Goal: Information Seeking & Learning: Learn about a topic

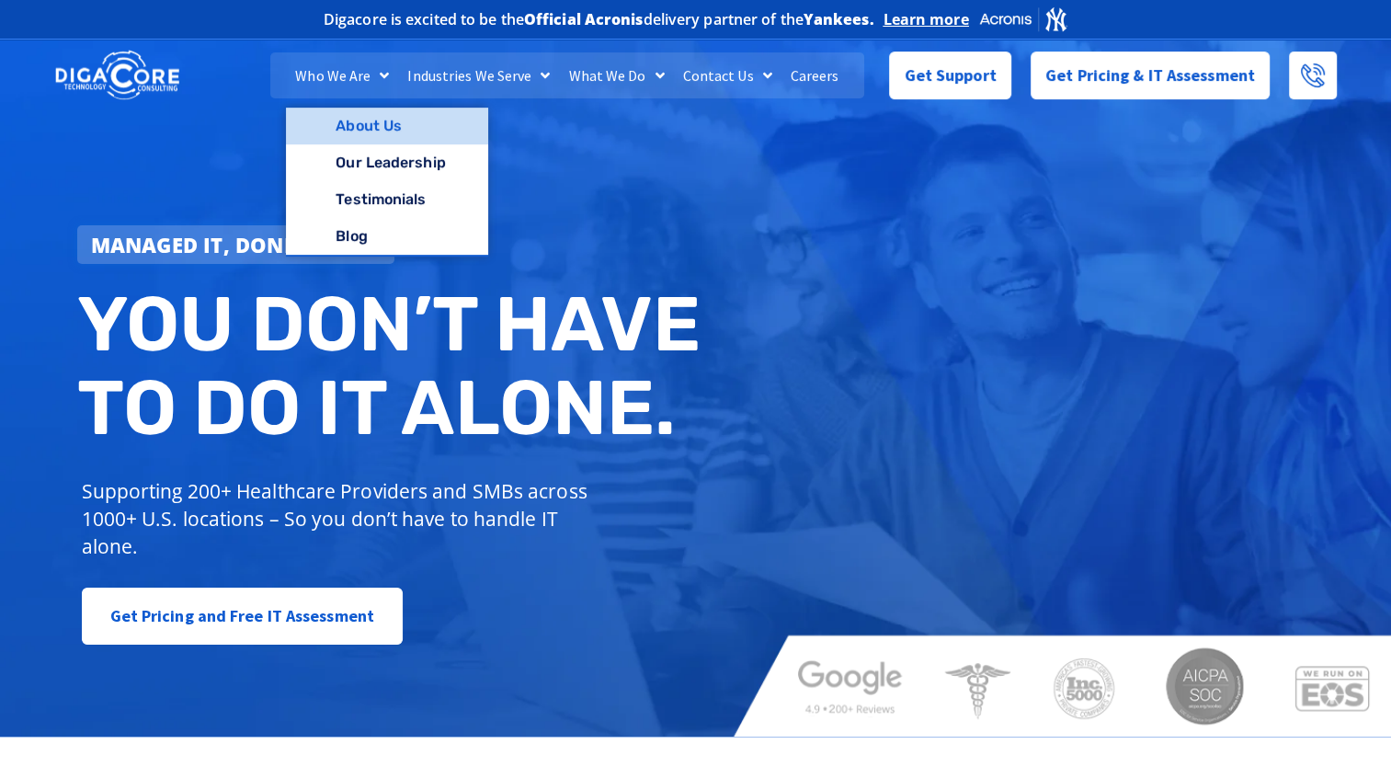
click at [360, 127] on link "About Us" at bounding box center [386, 126] width 201 height 37
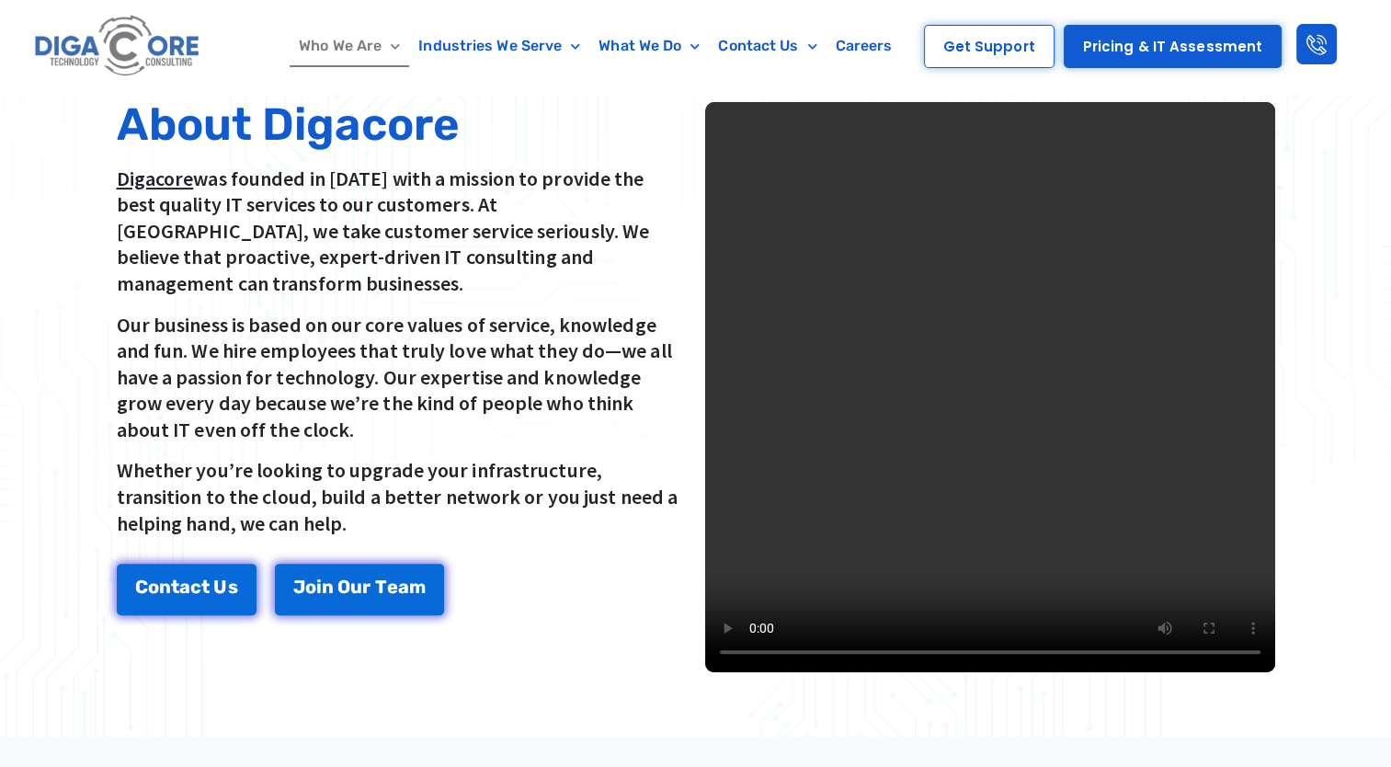
scroll to position [478, 0]
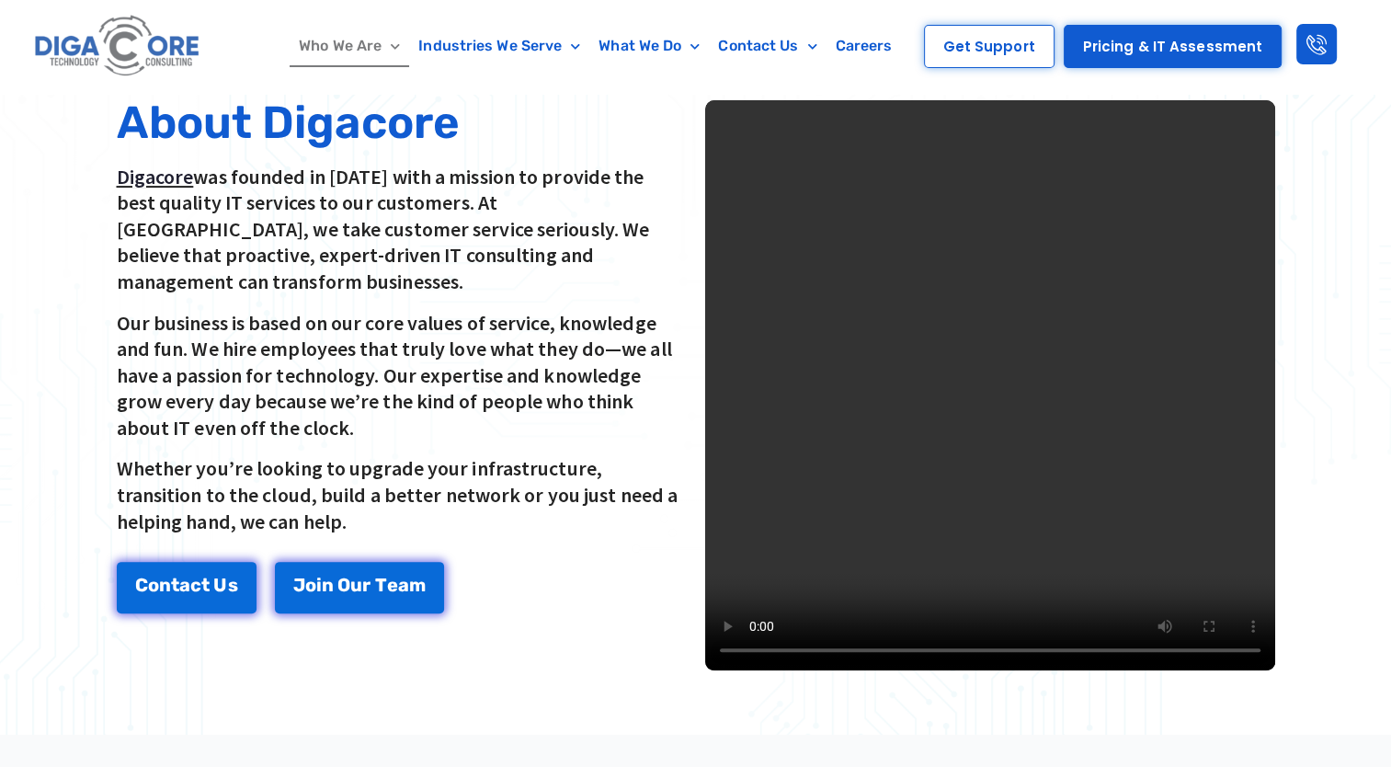
click at [1025, 467] on video at bounding box center [990, 385] width 570 height 570
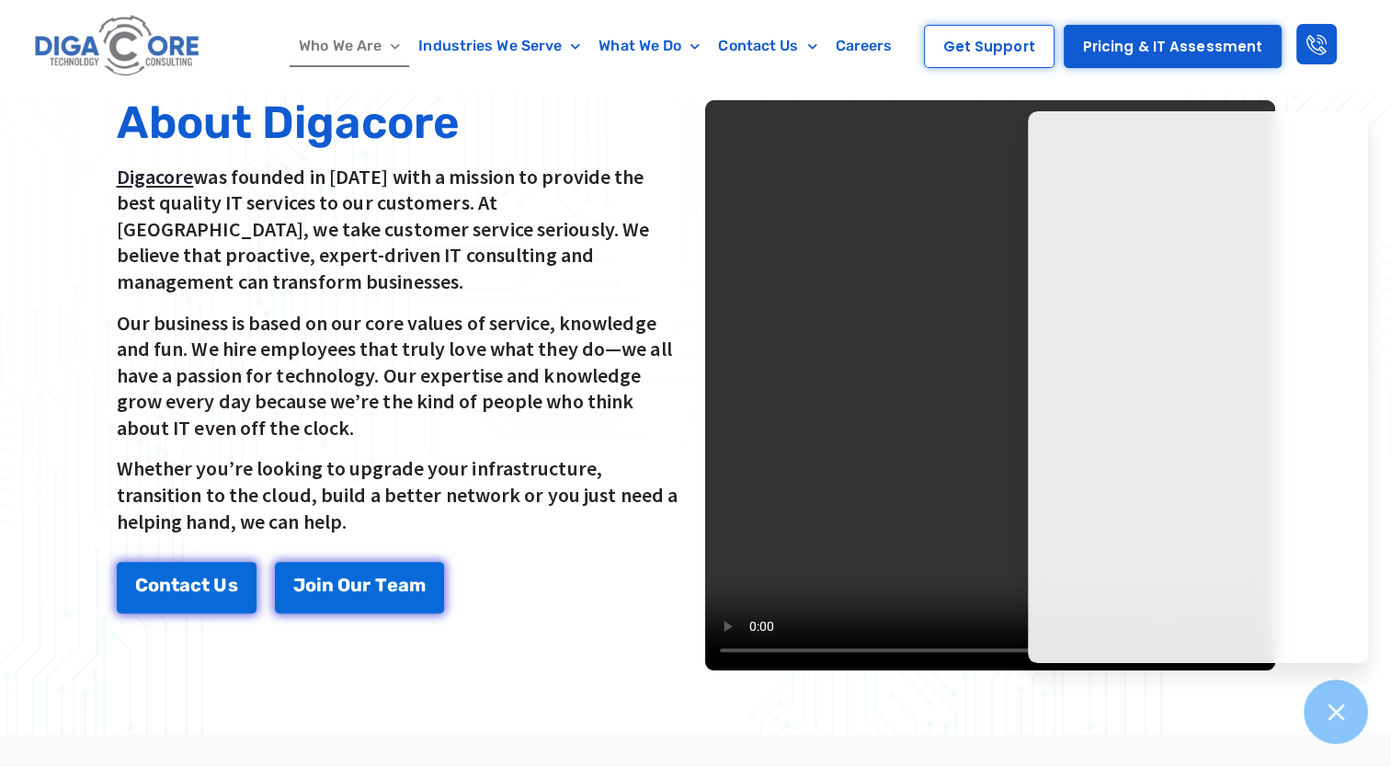
click at [1025, 467] on video at bounding box center [990, 385] width 570 height 570
click at [1327, 721] on icon at bounding box center [1336, 712] width 24 height 24
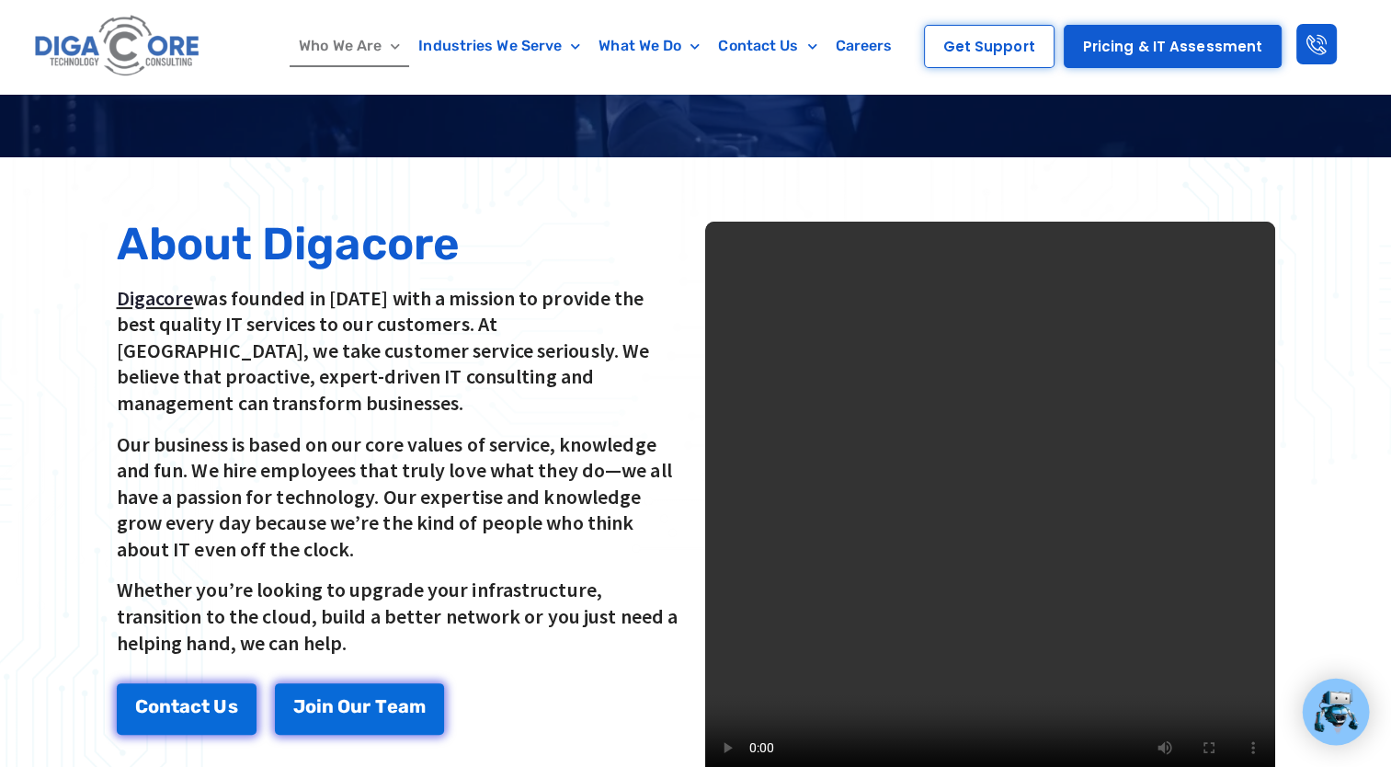
scroll to position [359, 0]
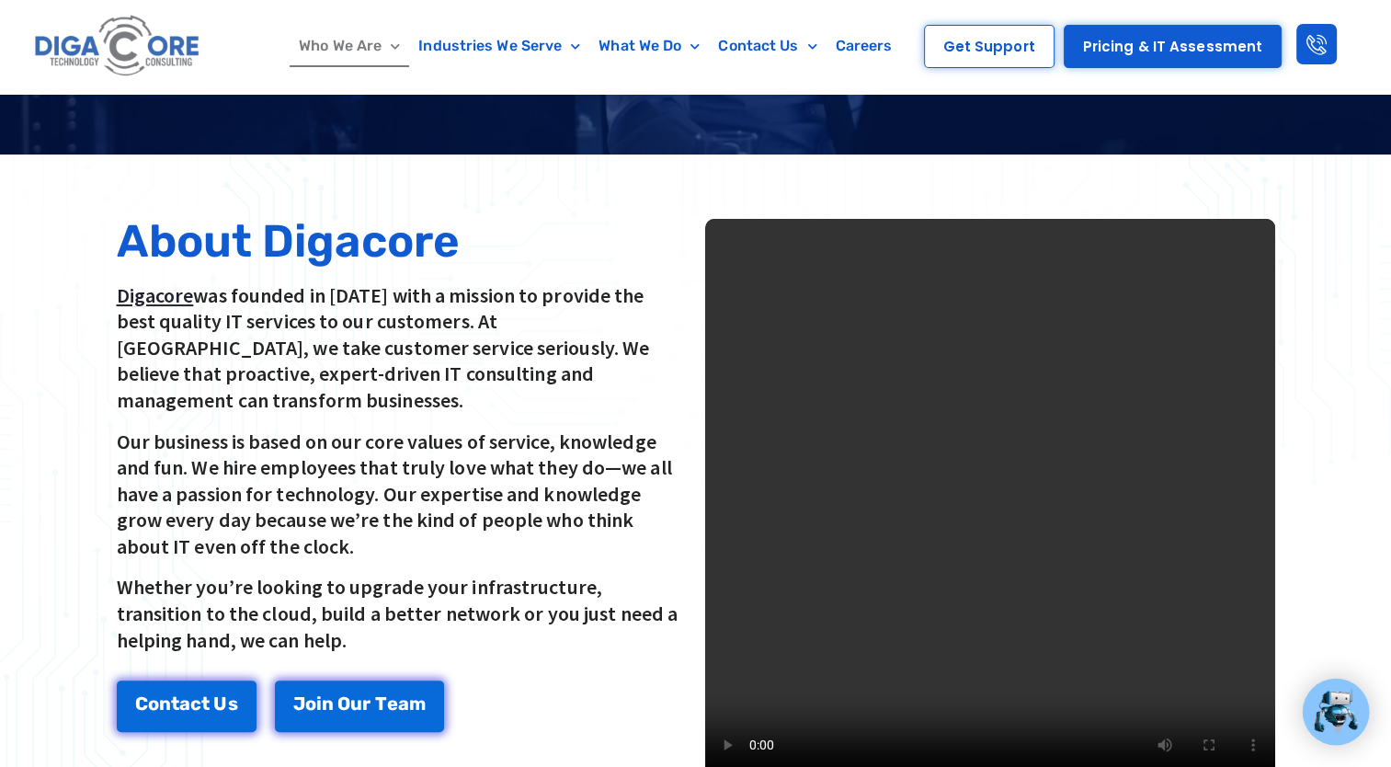
click at [586, 245] on h2 "About Digacore" at bounding box center [402, 241] width 570 height 45
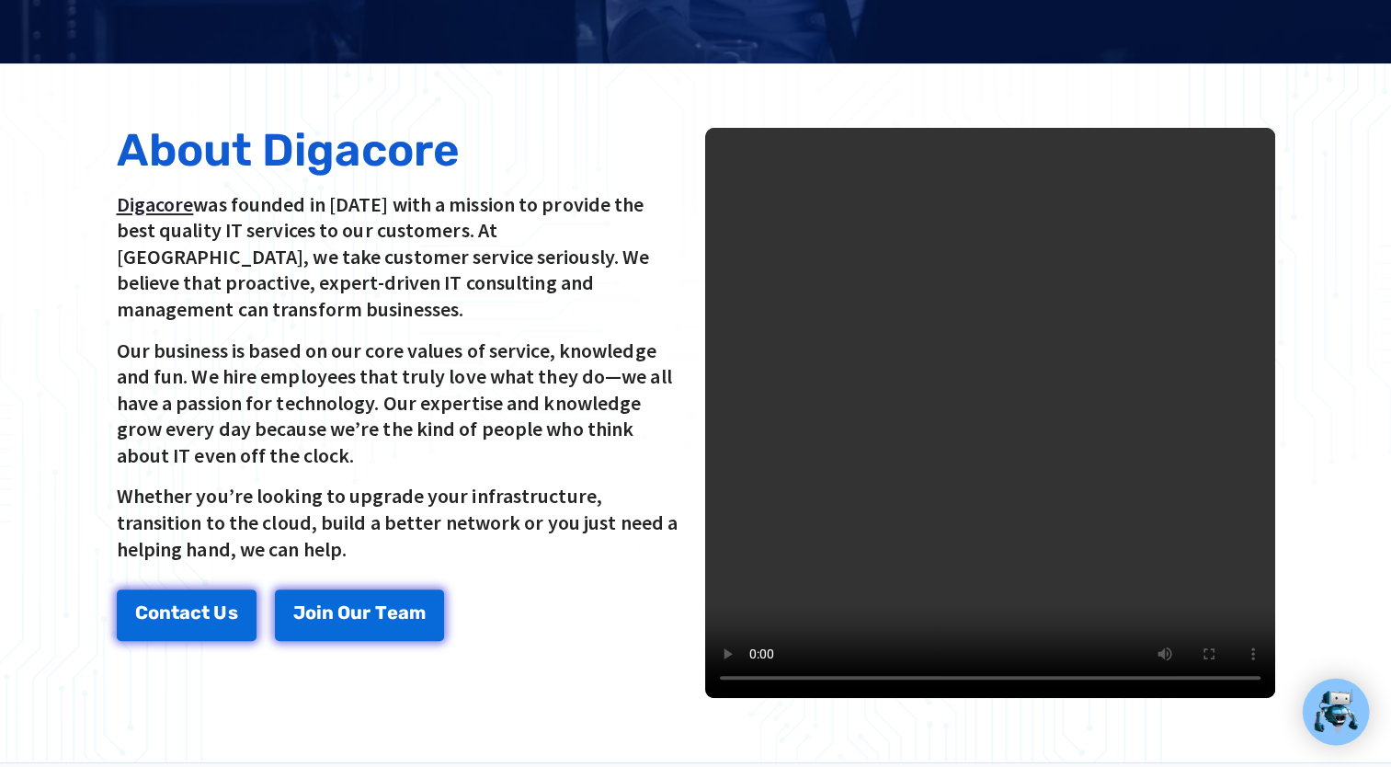
scroll to position [0, 0]
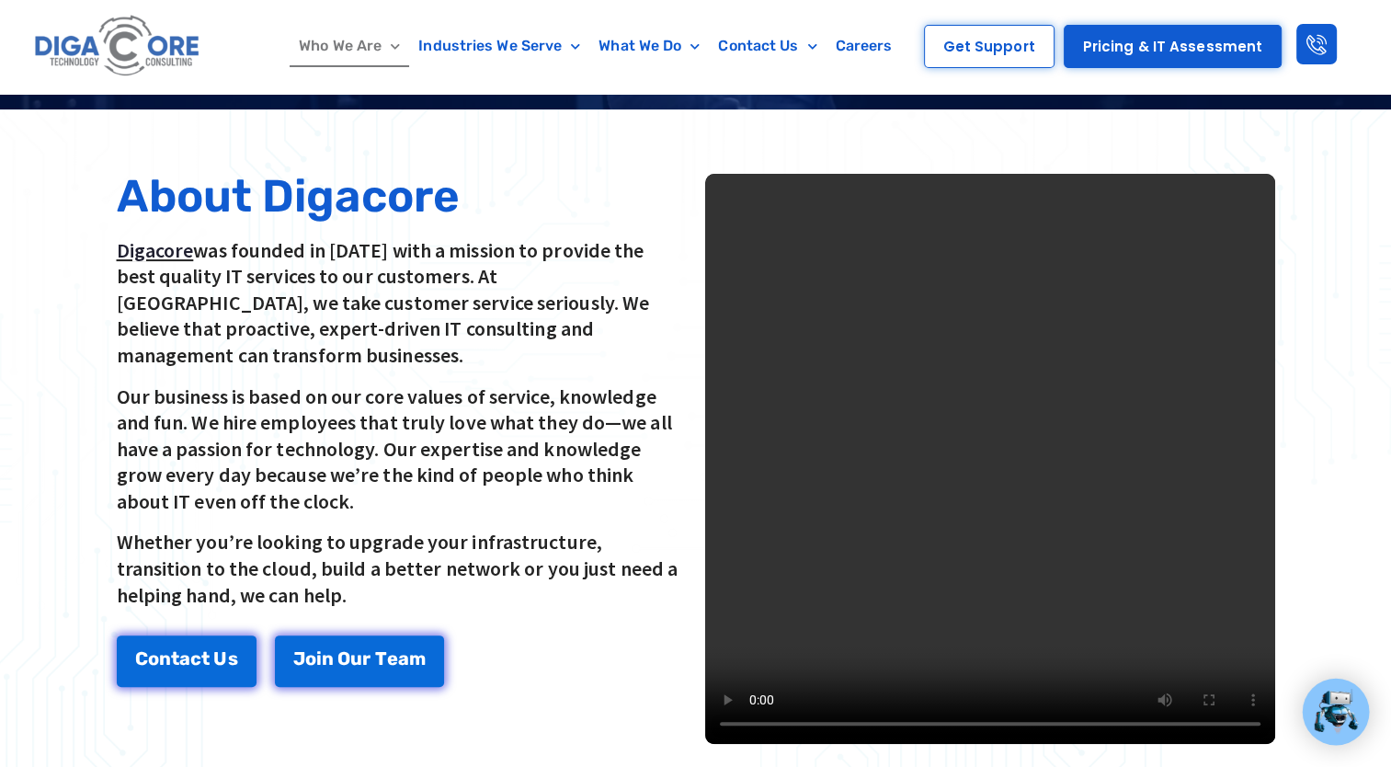
scroll to position [533, 0]
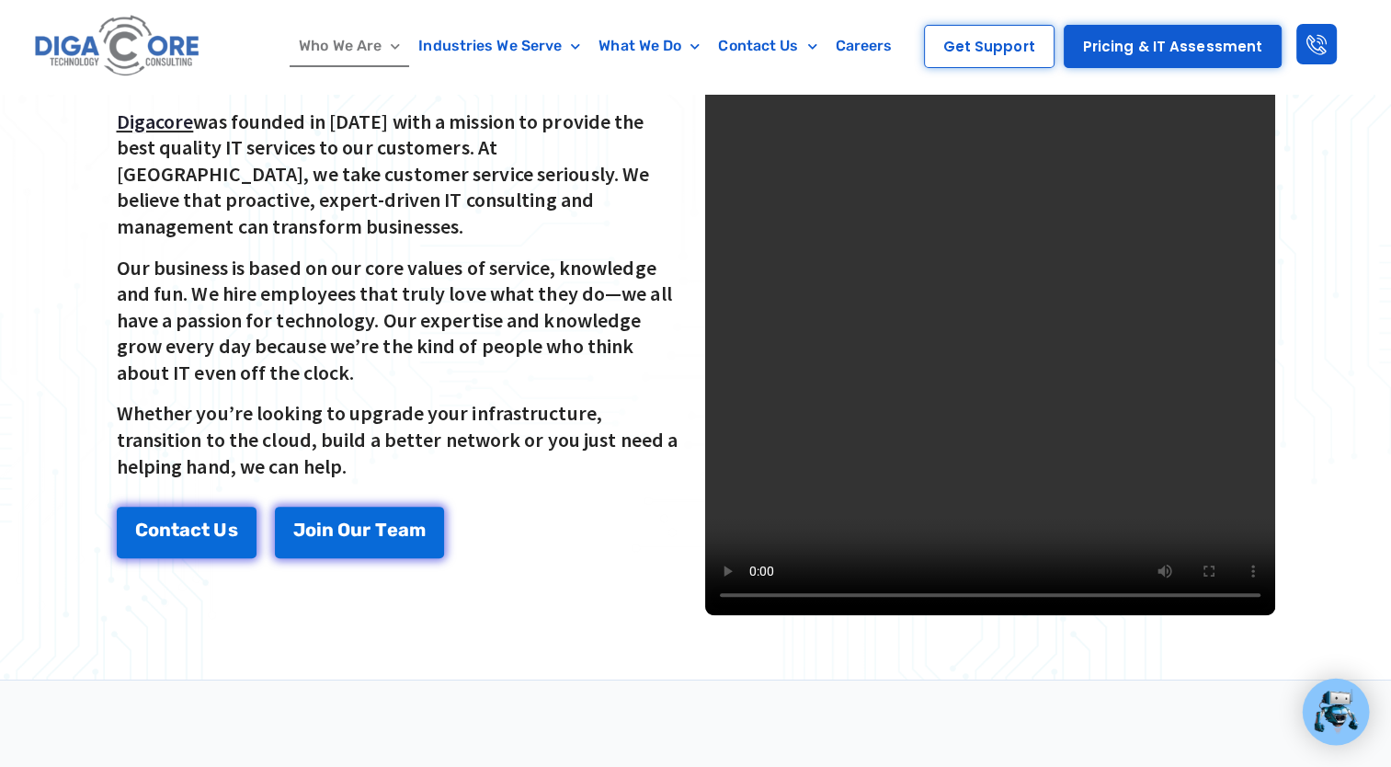
click at [1293, 509] on div at bounding box center [695, 330] width 1391 height 699
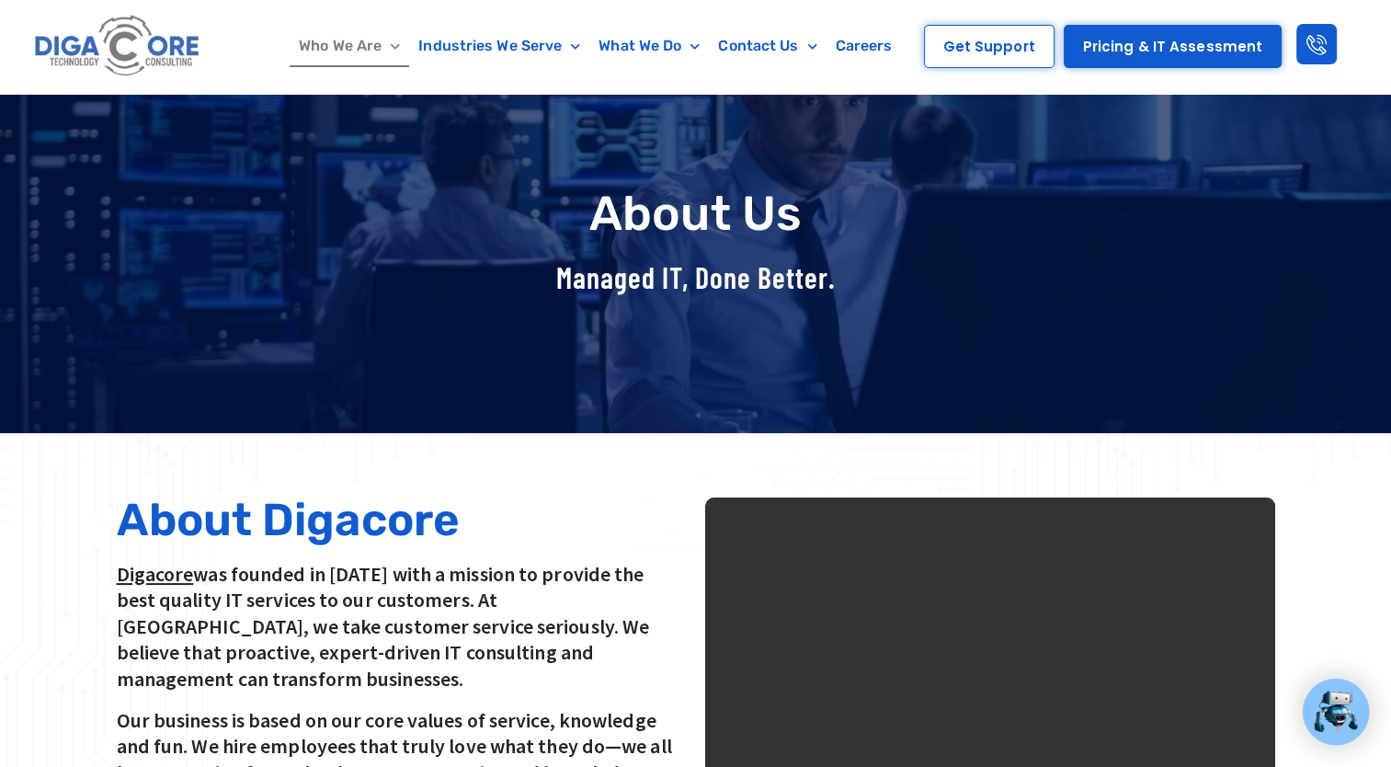
scroll to position [0, 0]
